Goal: Information Seeking & Learning: Learn about a topic

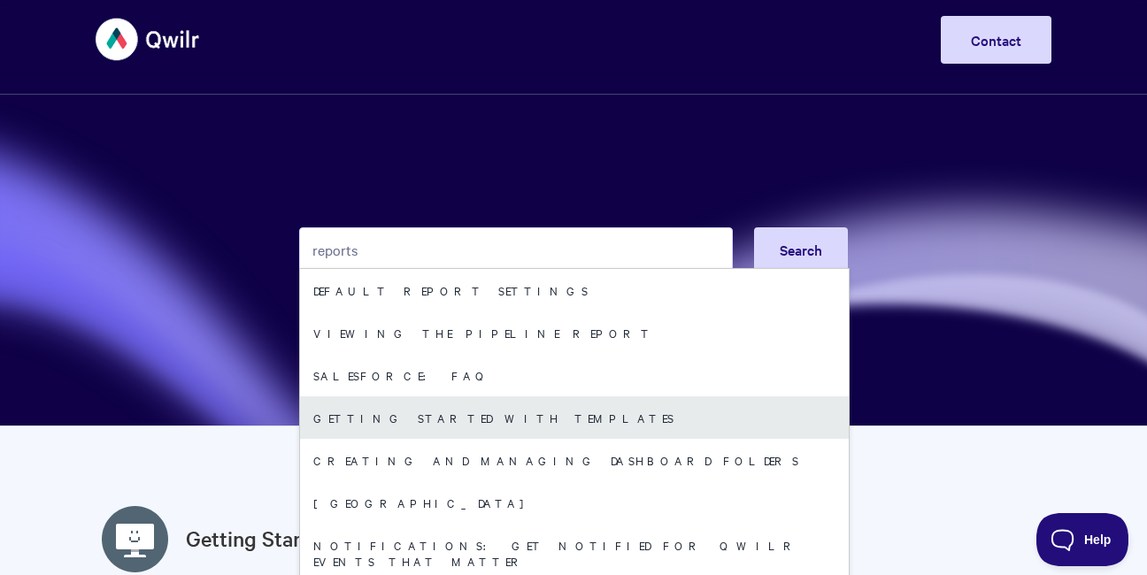
scroll to position [9, 0]
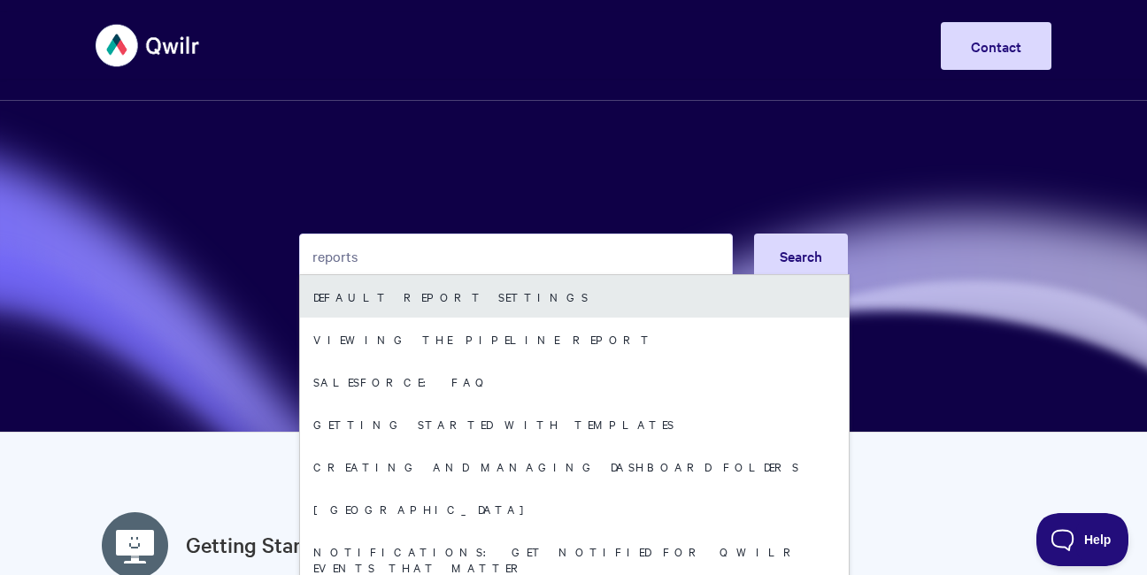
type input "reports"
click at [471, 304] on link "Default report settings" at bounding box center [574, 296] width 549 height 42
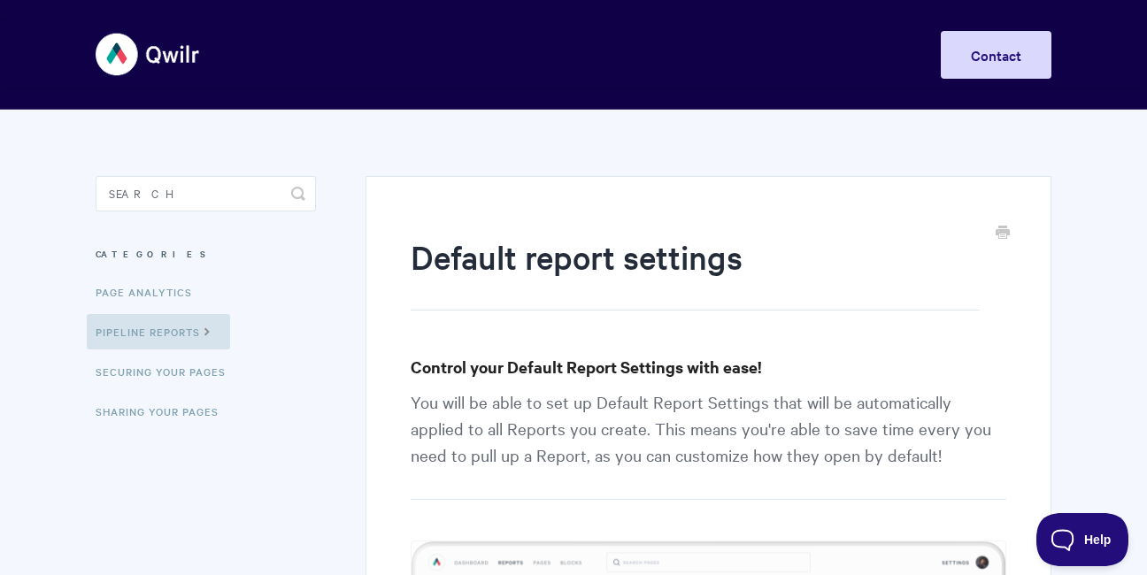
click at [120, 43] on img at bounding box center [148, 54] width 105 height 66
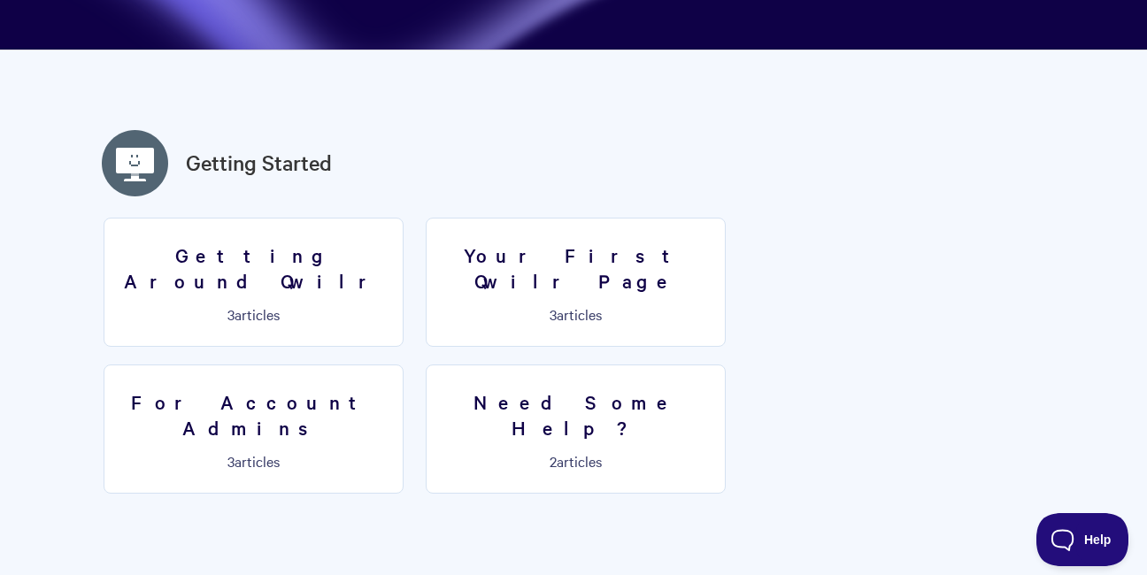
scroll to position [395, 0]
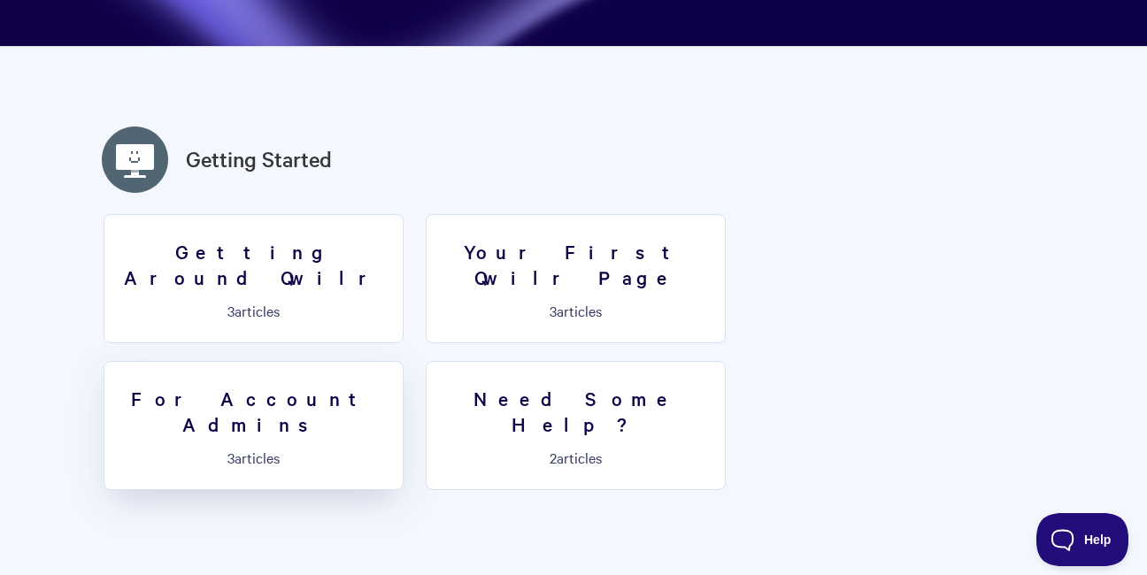
click at [392, 386] on h3 "For Account Admins" at bounding box center [253, 411] width 277 height 50
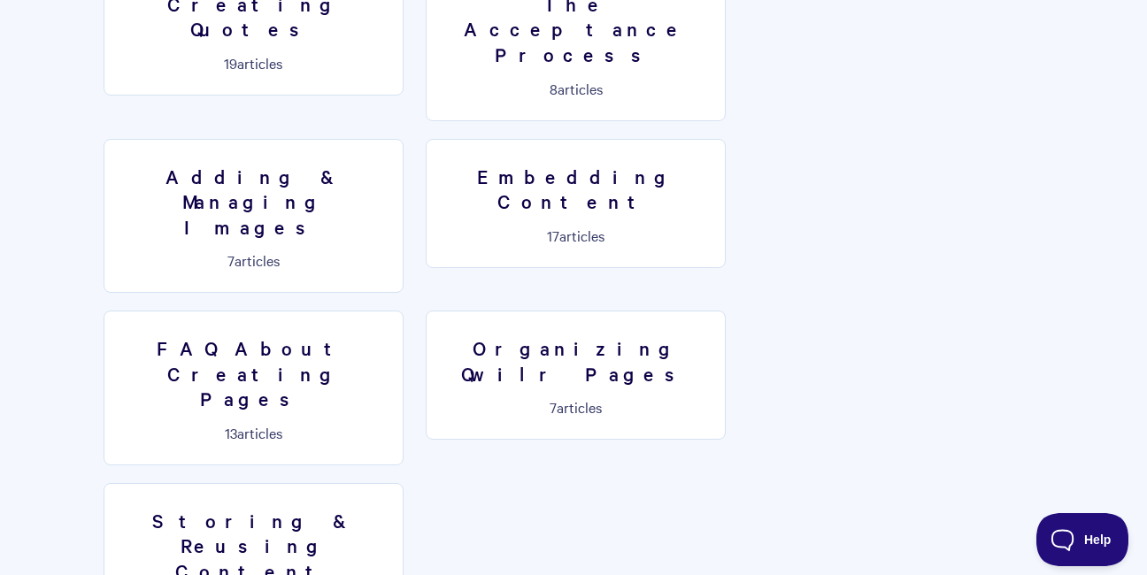
scroll to position [1449, 0]
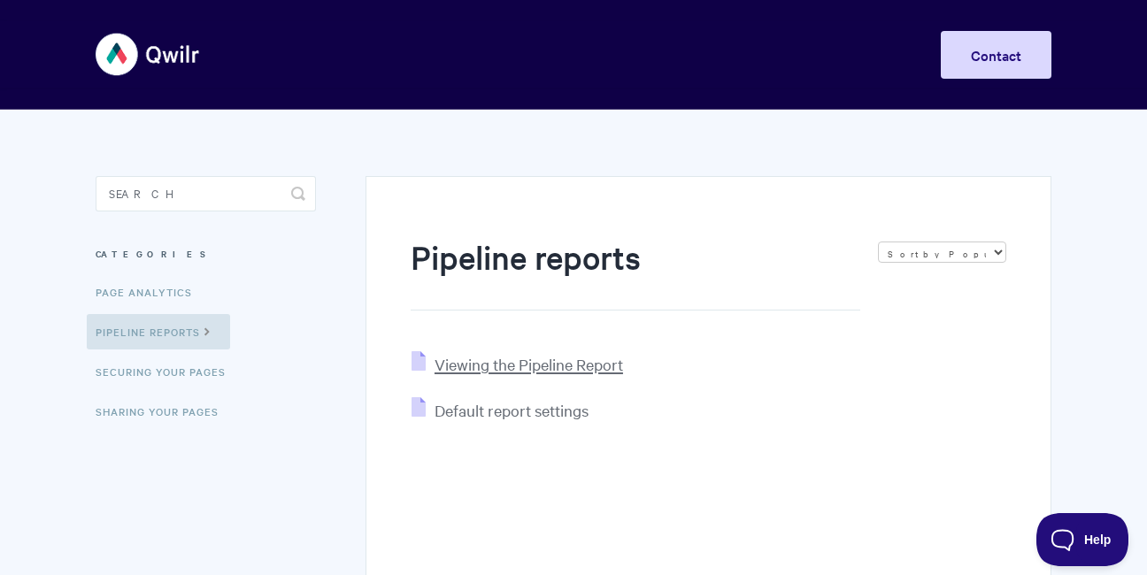
click at [558, 364] on span "Viewing the Pipeline Report" at bounding box center [529, 364] width 188 height 20
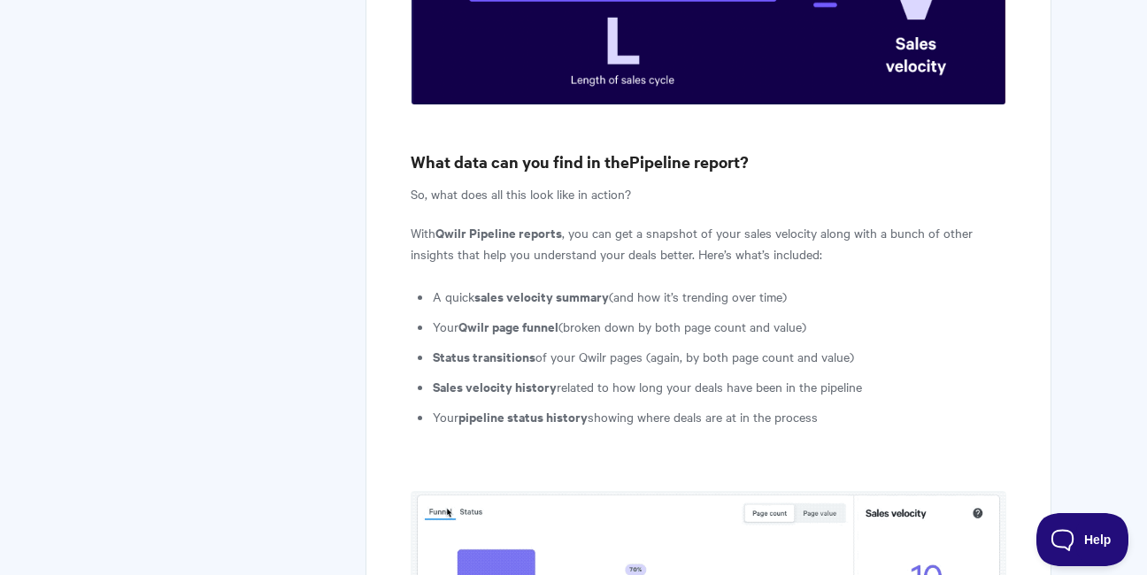
scroll to position [1025, 0]
